Goal: Download file/media

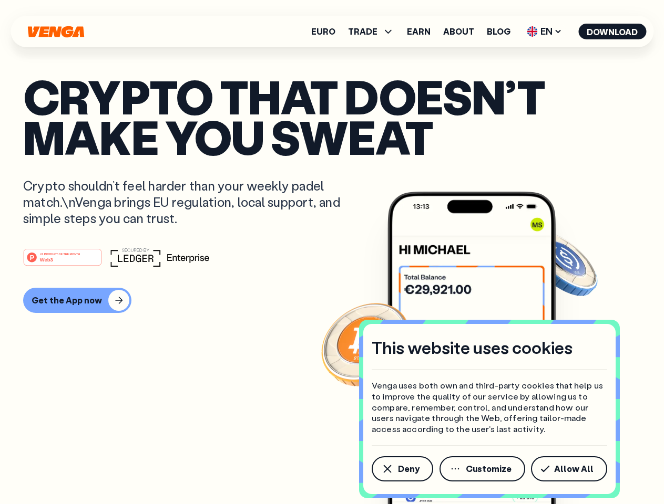
click at [332, 252] on div "#1 PRODUCT OF THE MONTH Web3" at bounding box center [331, 257] width 617 height 19
click at [401, 469] on span "Deny" at bounding box center [409, 469] width 22 height 8
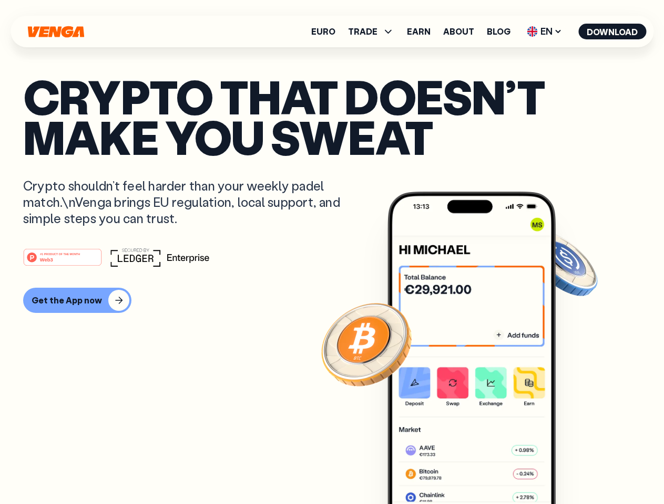
click at [483, 469] on img at bounding box center [471, 368] width 168 height 352
click at [571, 469] on article "Crypto that doesn’t make you sweat Crypto shouldn’t feel harder than your weekl…" at bounding box center [331, 273] width 617 height 394
click at [374, 32] on span "TRADE" at bounding box center [362, 31] width 29 height 8
click at [544, 32] on span "EN" at bounding box center [544, 31] width 43 height 17
click at [612, 32] on button "Download" at bounding box center [612, 32] width 68 height 16
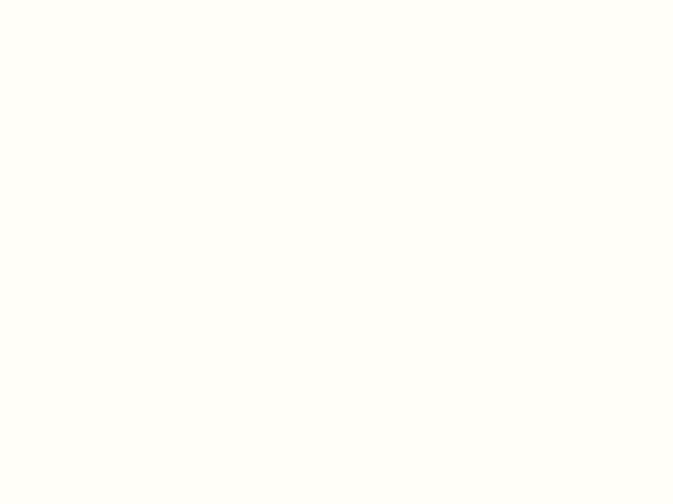
click at [332, 0] on html "This website uses cookies Venga uses both own and third-party cookies that help…" at bounding box center [336, 0] width 673 height 0
